Goal: Information Seeking & Learning: Learn about a topic

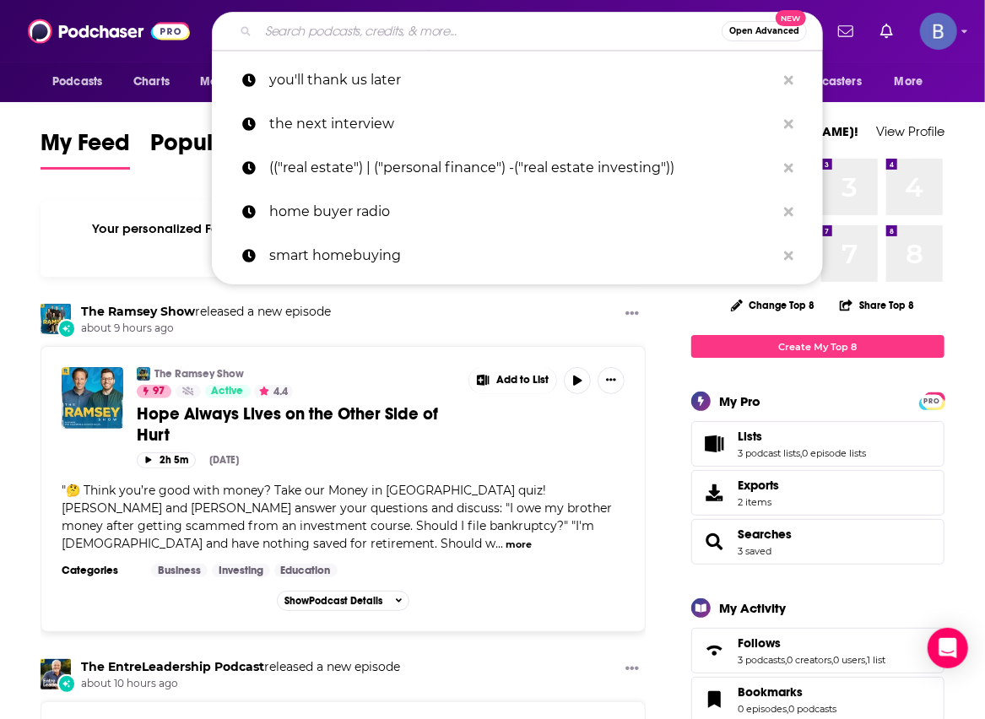
click at [309, 30] on input "Search podcasts, credits, & more..." at bounding box center [489, 31] width 463 height 27
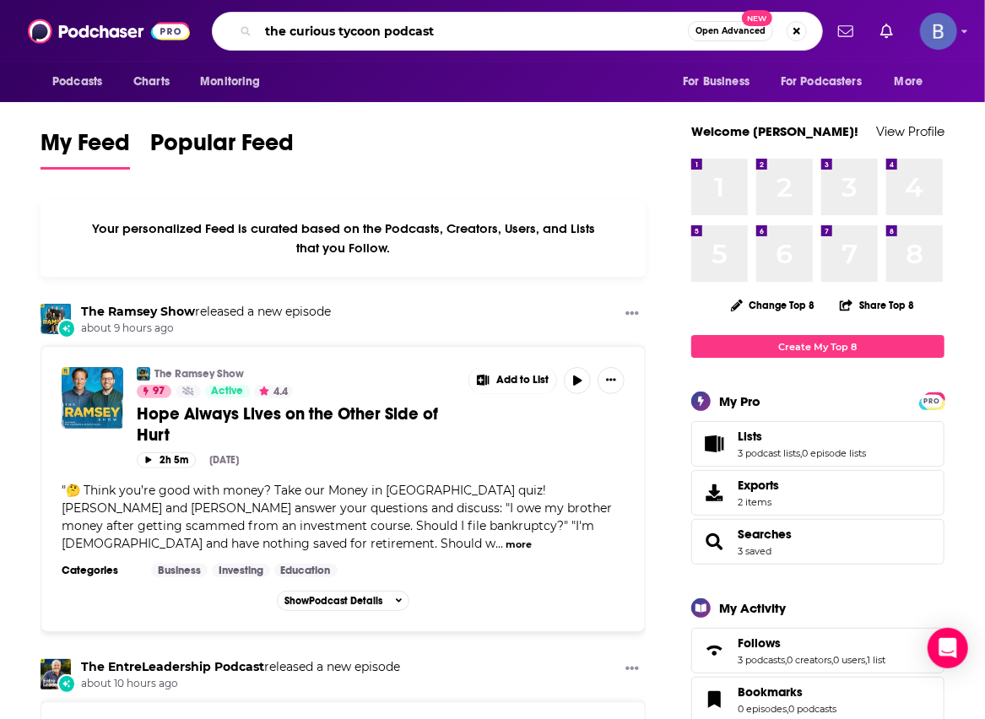
type input "the curious tycoon podcast"
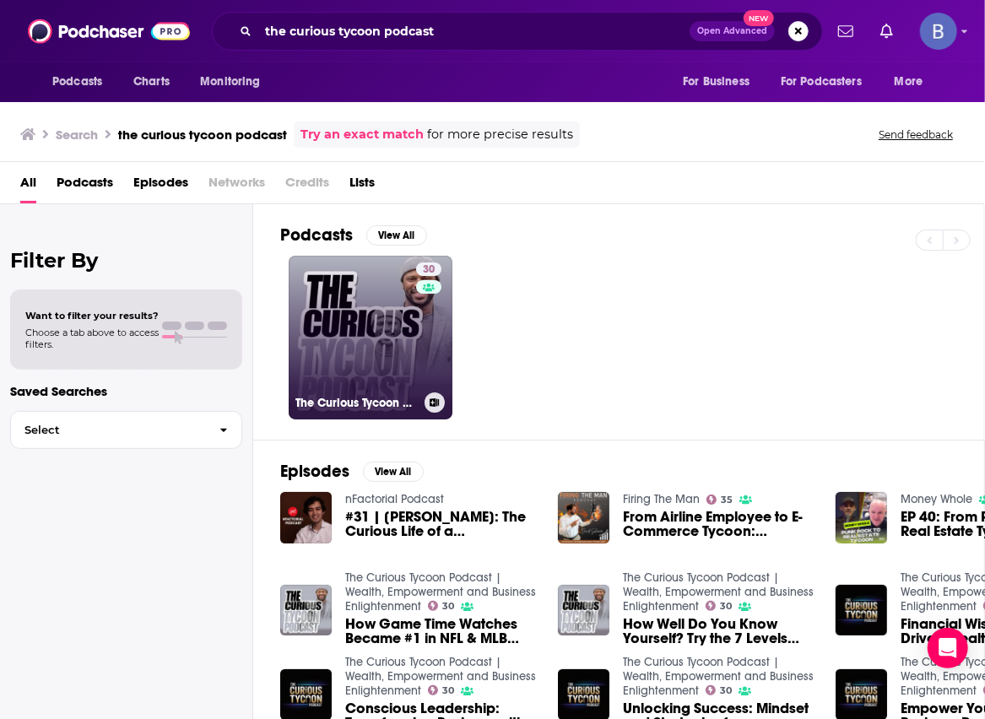
click at [351, 340] on link "30 The Curious Tycoon Podcast | Wealth, Empowerment and Business Enlightenment" at bounding box center [371, 338] width 164 height 164
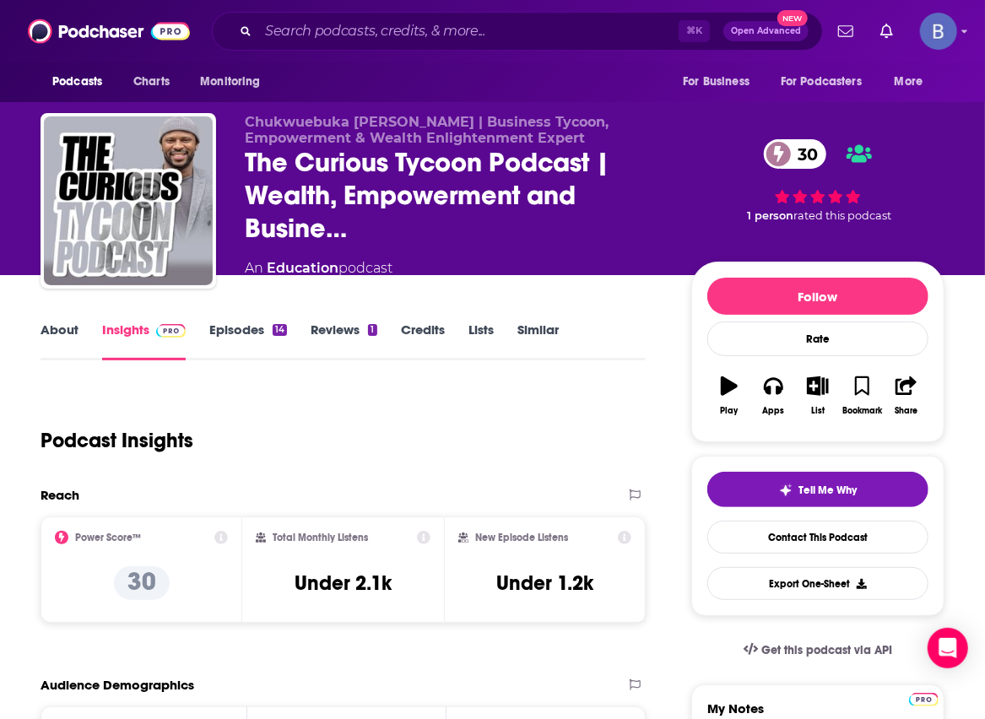
click at [245, 327] on link "Episodes 14" at bounding box center [248, 340] width 78 height 39
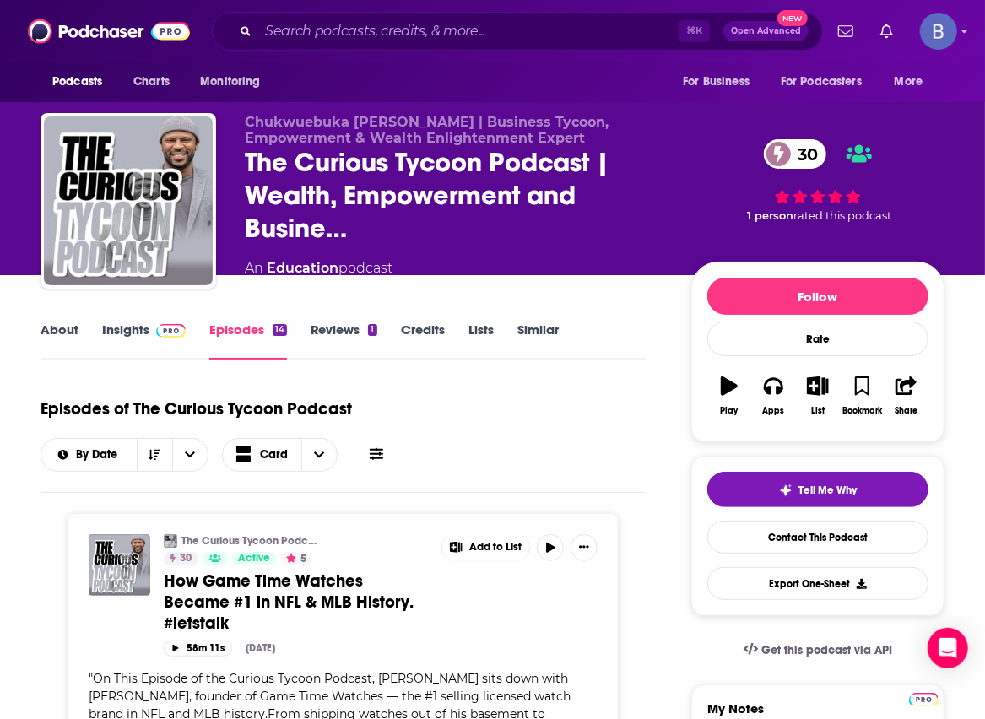
click at [129, 329] on link "Insights" at bounding box center [144, 340] width 84 height 39
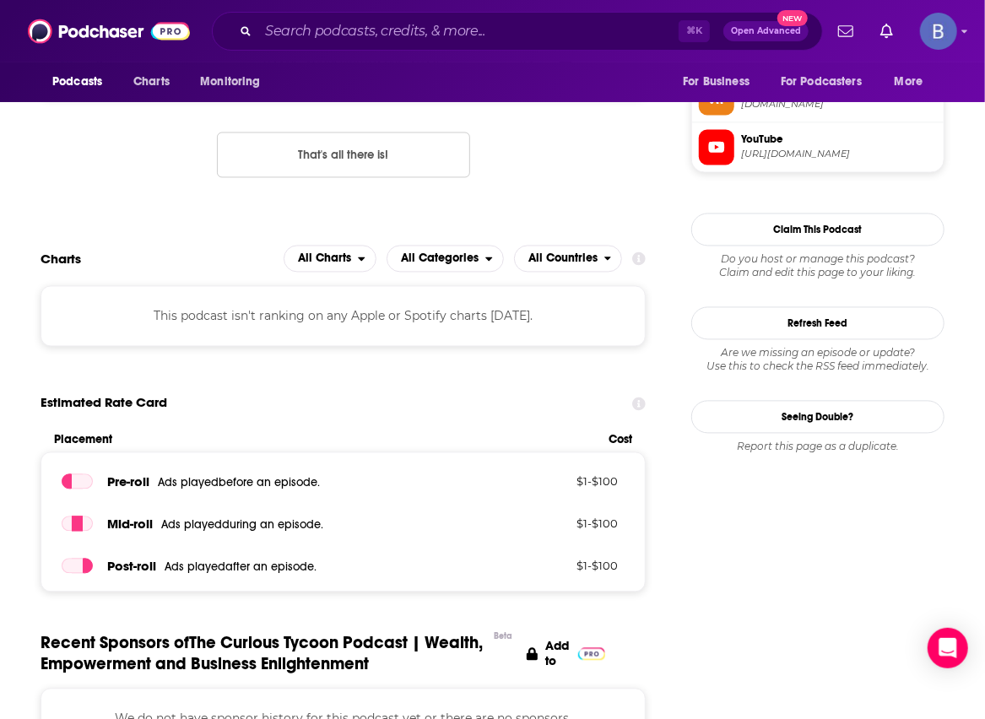
scroll to position [1405, 0]
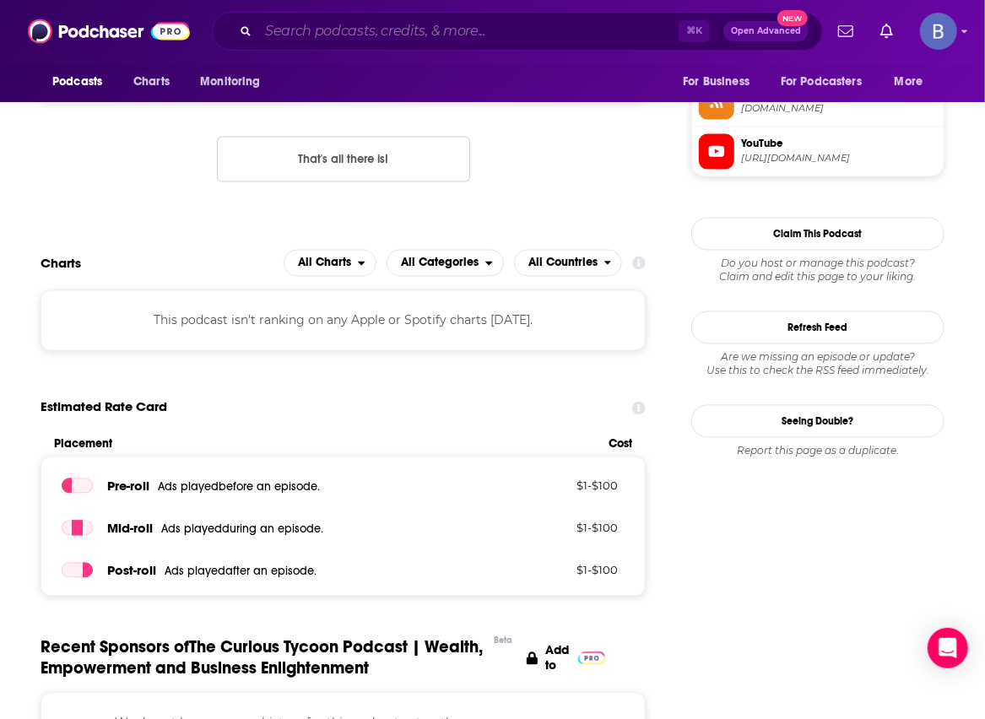
click at [308, 30] on input "Search podcasts, credits, & more..." at bounding box center [468, 31] width 420 height 27
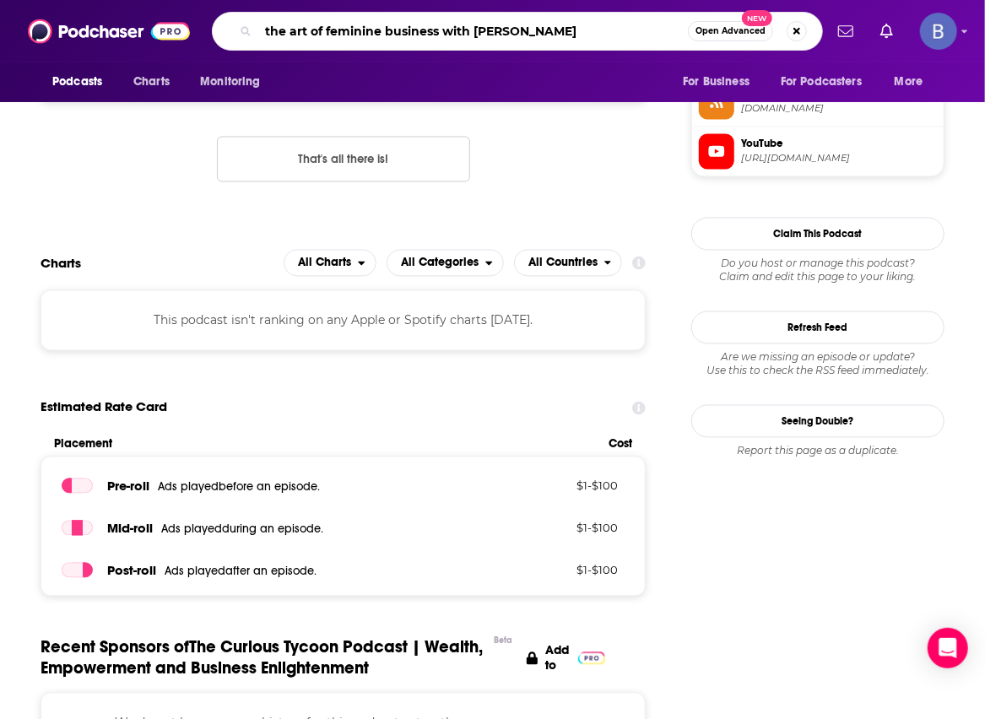
type input "the art of feminine business with [PERSON_NAME]"
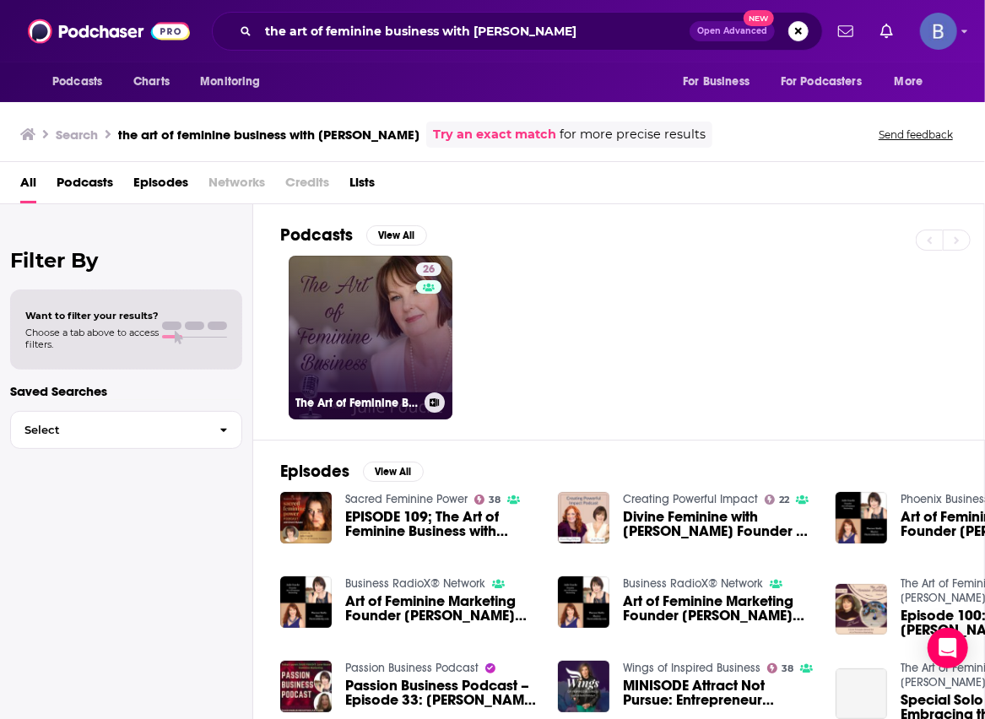
click at [375, 312] on link "26 The Art of Feminine Business with [PERSON_NAME]" at bounding box center [371, 338] width 164 height 164
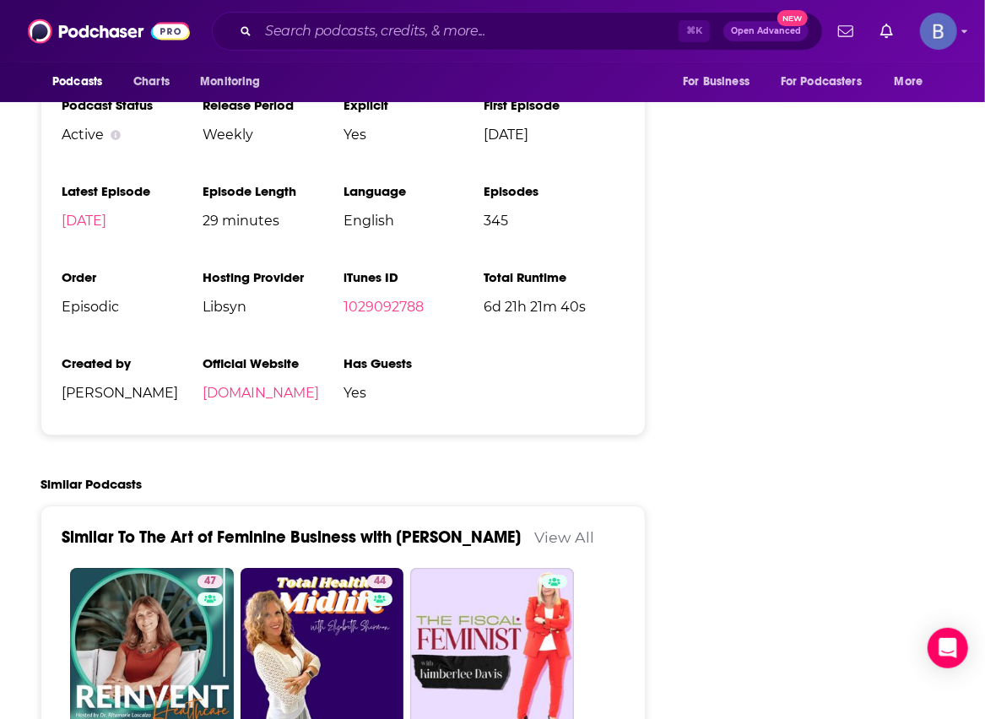
scroll to position [2483, 0]
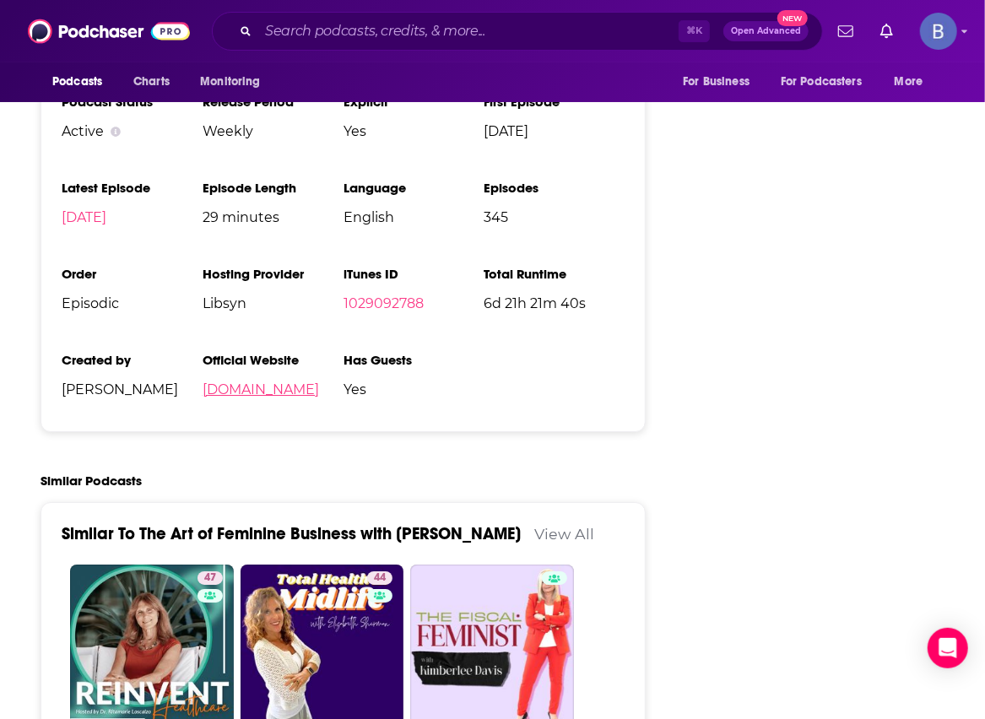
click at [248, 381] on link "[DOMAIN_NAME]" at bounding box center [261, 389] width 116 height 16
click at [346, 35] on input "Search podcasts, credits, & more..." at bounding box center [468, 31] width 420 height 27
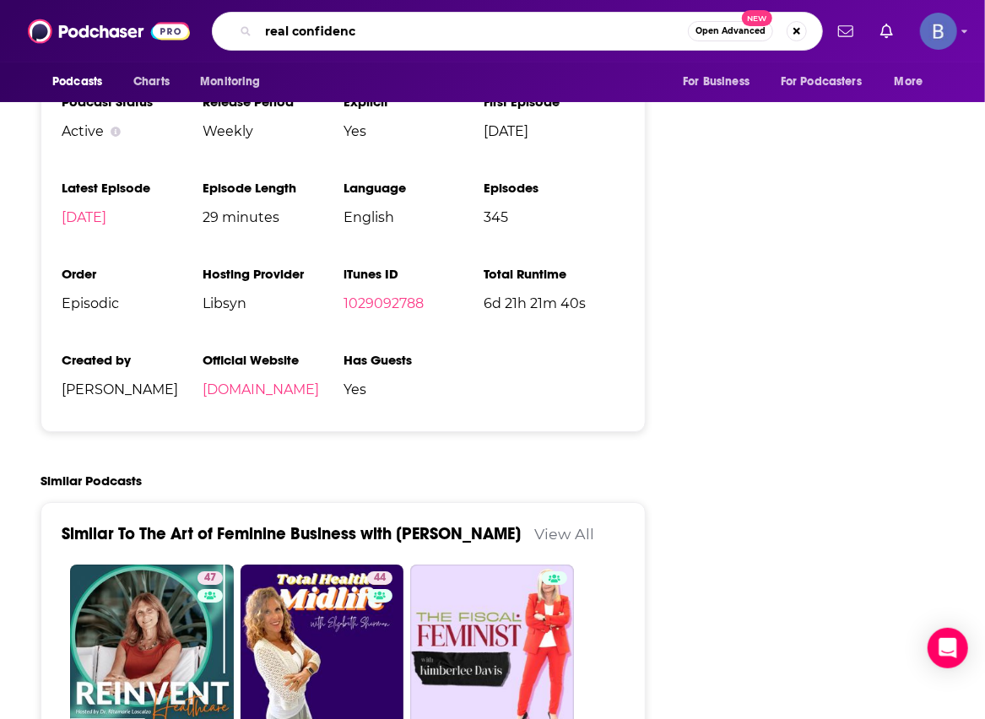
type input "real confidence"
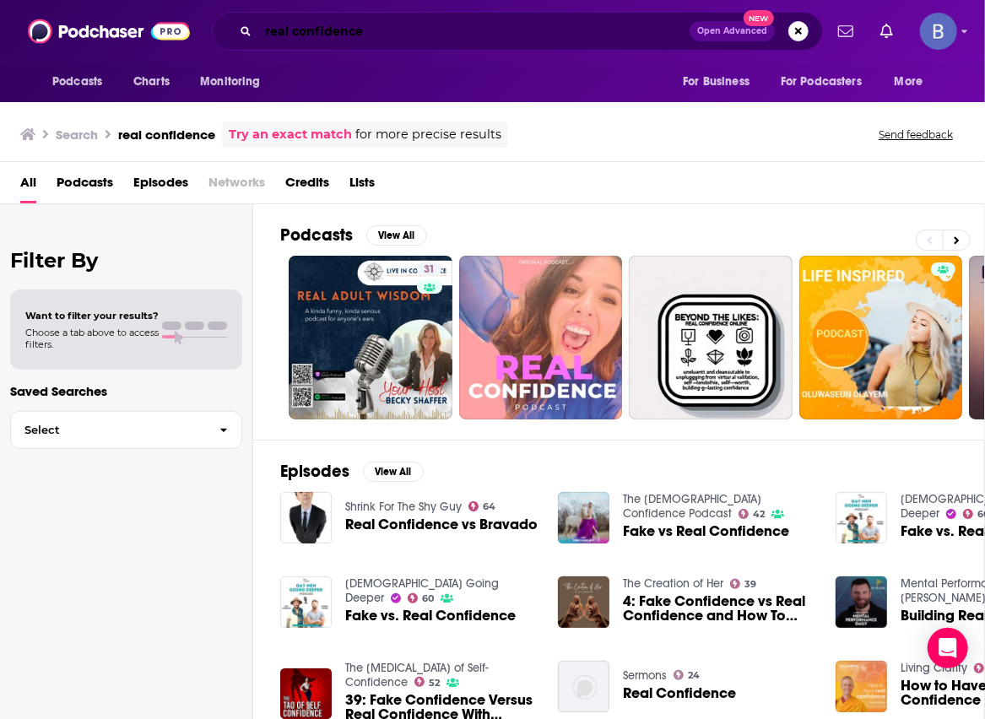
click at [447, 36] on input "real confidence" at bounding box center [473, 31] width 431 height 27
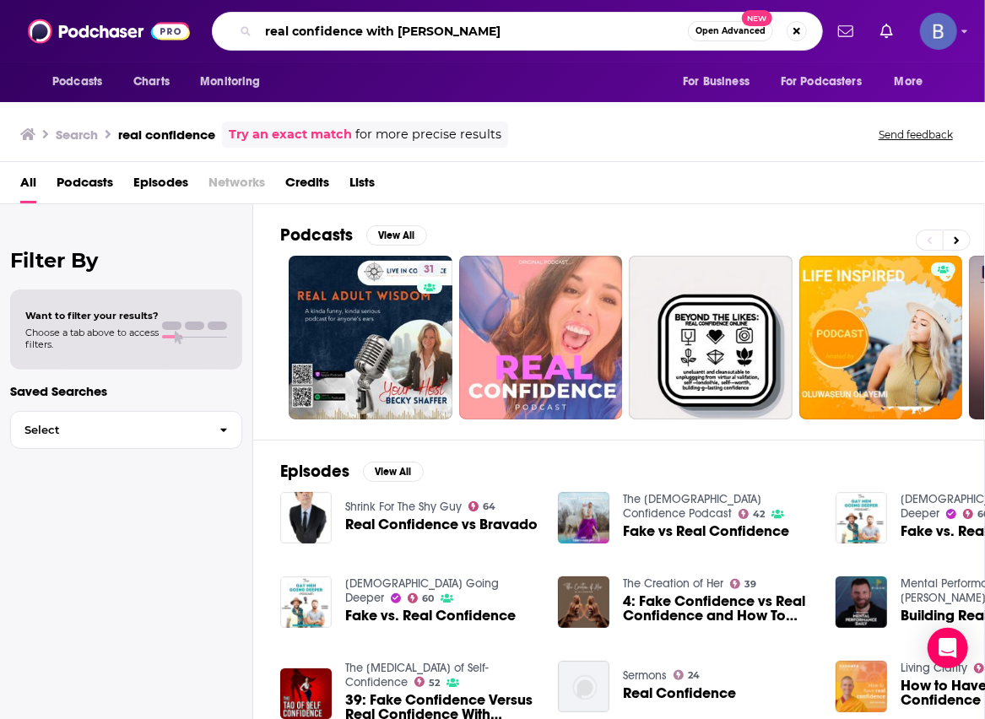
type input "real confidence with [PERSON_NAME]"
